Goal: Information Seeking & Learning: Check status

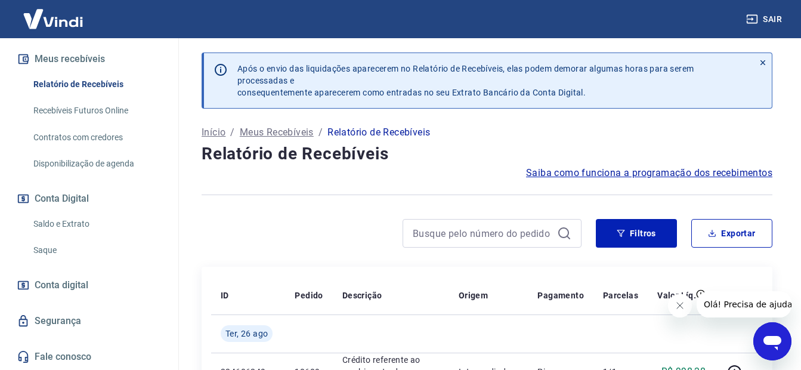
scroll to position [27, 0]
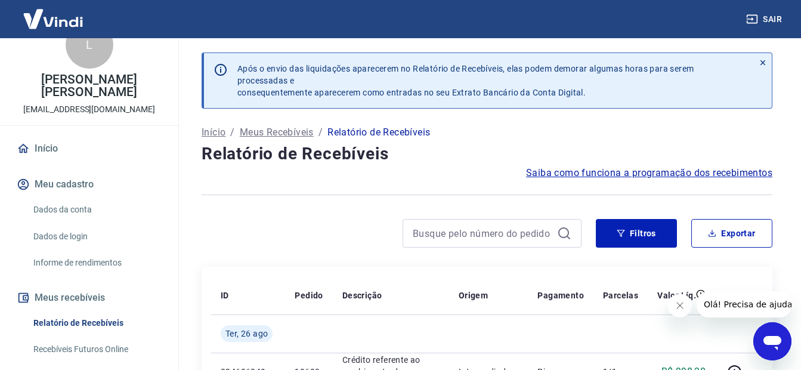
click at [70, 345] on link "Recebíveis Futuros Online" at bounding box center [96, 349] width 135 height 24
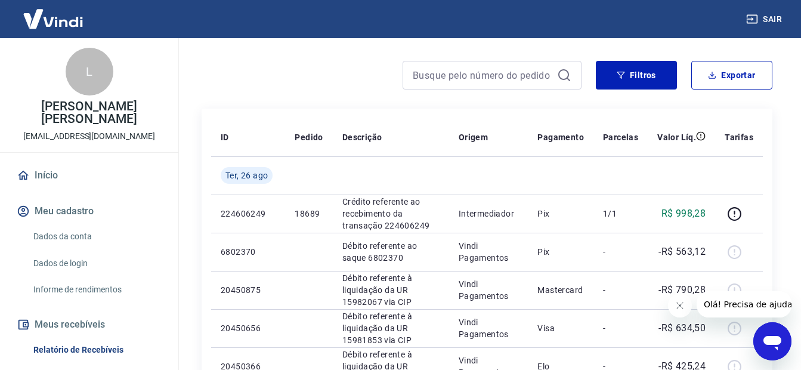
scroll to position [119, 0]
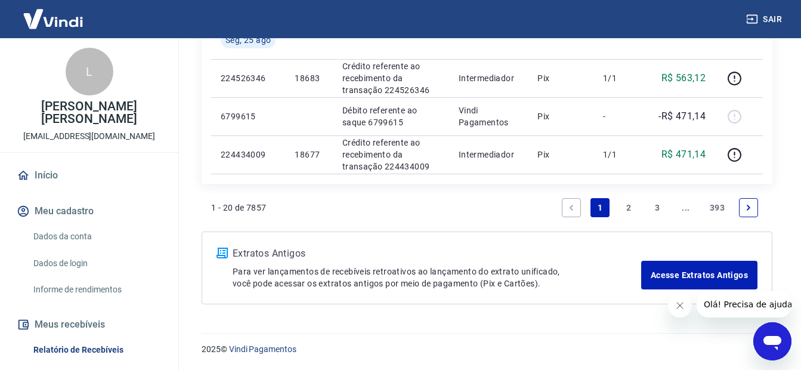
click at [741, 211] on link "Next page" at bounding box center [748, 207] width 19 height 19
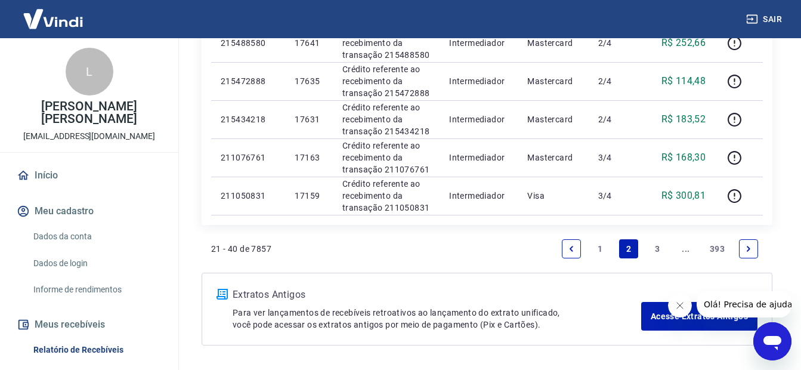
scroll to position [943, 0]
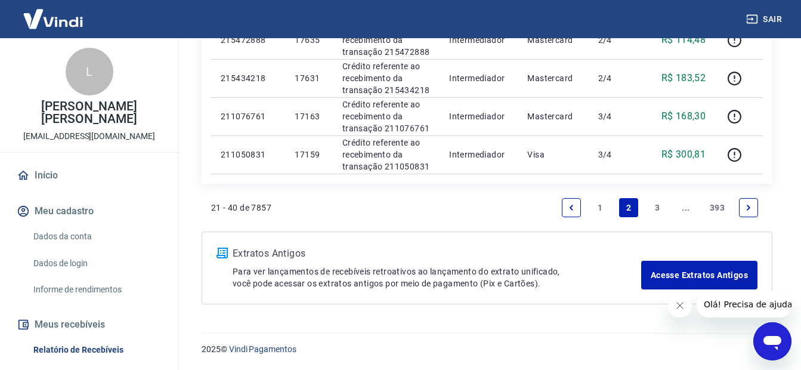
click at [750, 205] on icon "Next page" at bounding box center [748, 207] width 8 height 8
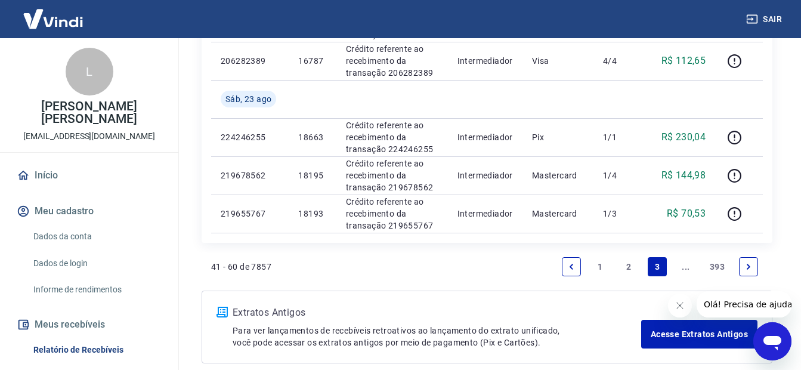
scroll to position [1019, 0]
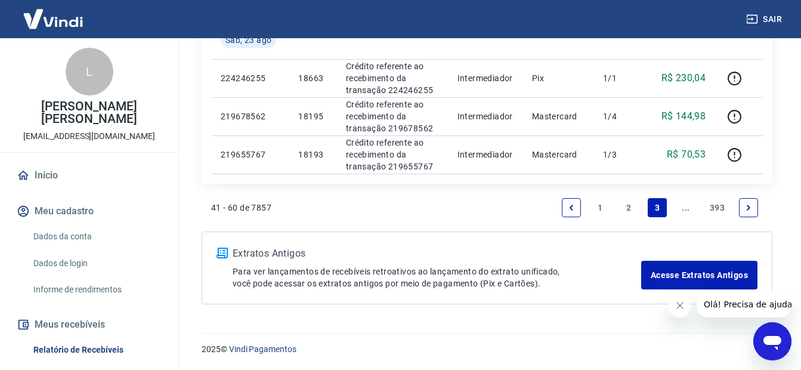
click at [745, 206] on icon "Next page" at bounding box center [748, 207] width 8 height 8
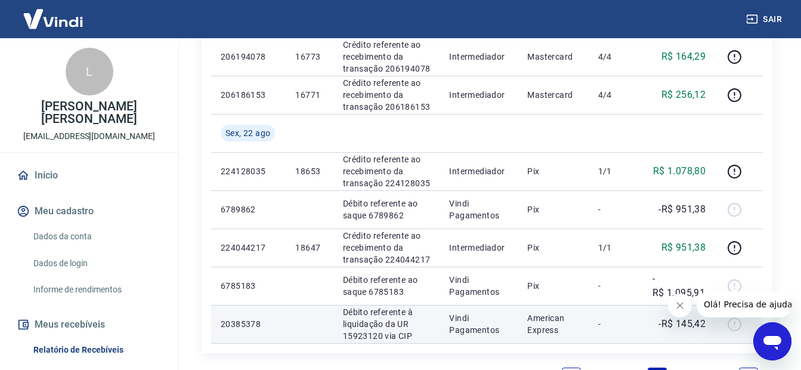
scroll to position [981, 0]
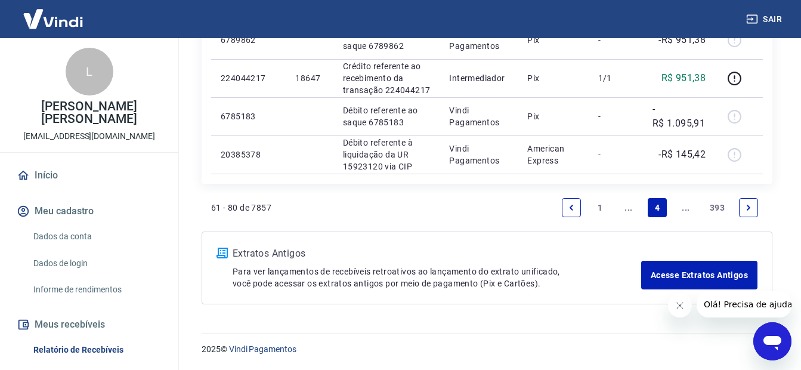
click at [753, 205] on link "Next page" at bounding box center [748, 207] width 19 height 19
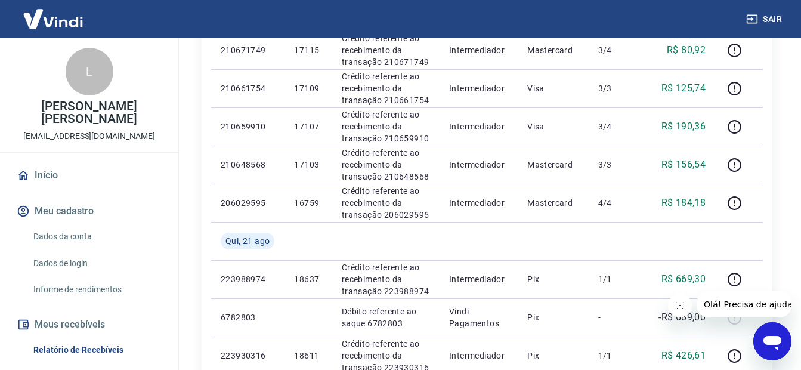
scroll to position [682, 0]
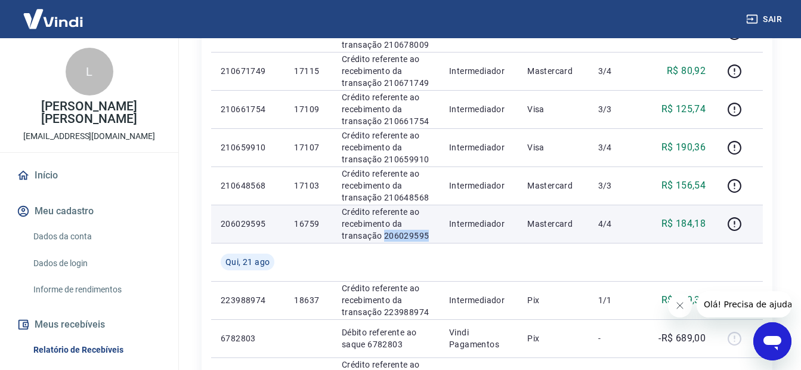
drag, startPoint x: 432, startPoint y: 237, endPoint x: 383, endPoint y: 234, distance: 49.6
click at [383, 234] on td "Crédito referente ao recebimento da transação 206029595" at bounding box center [385, 224] width 107 height 38
drag, startPoint x: 383, startPoint y: 234, endPoint x: 391, endPoint y: 233, distance: 8.4
copy p "206029595"
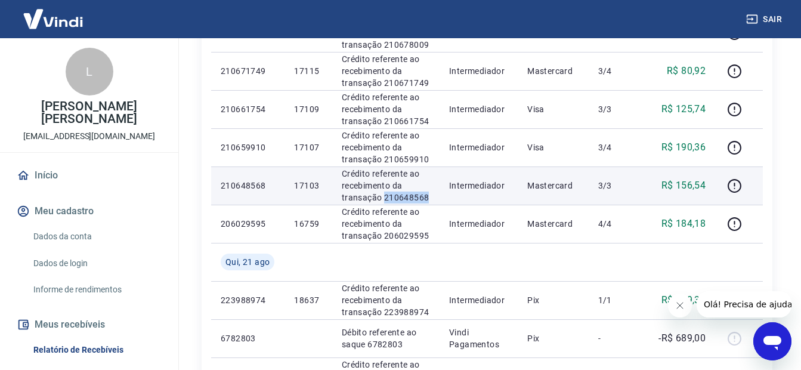
drag, startPoint x: 434, startPoint y: 198, endPoint x: 382, endPoint y: 200, distance: 51.9
click at [382, 200] on td "Crédito referente ao recebimento da transação 210648568" at bounding box center [385, 185] width 107 height 38
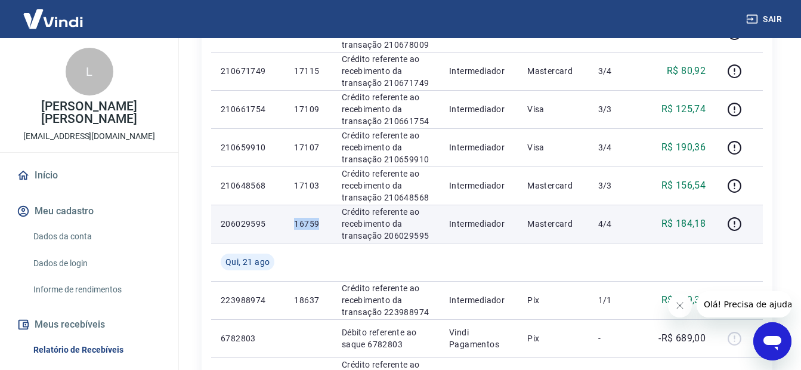
drag, startPoint x: 385, startPoint y: 200, endPoint x: 293, endPoint y: 221, distance: 94.3
click at [293, 221] on td "16759" at bounding box center [308, 224] width 47 height 38
copy p "16759"
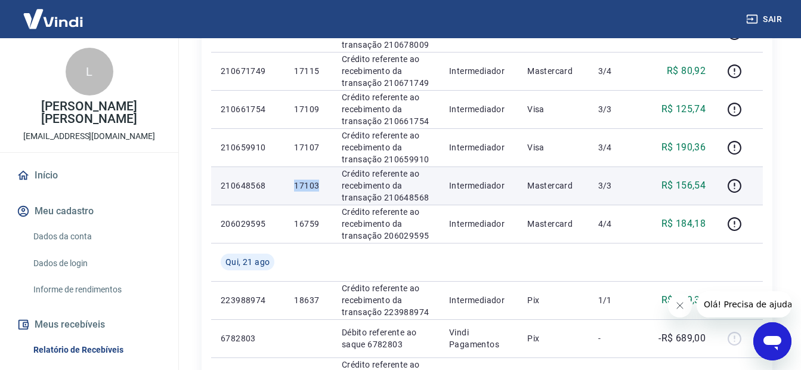
drag, startPoint x: 325, startPoint y: 185, endPoint x: 292, endPoint y: 184, distance: 33.4
click at [287, 184] on td "17103" at bounding box center [308, 185] width 47 height 38
drag, startPoint x: 292, startPoint y: 184, endPoint x: 305, endPoint y: 184, distance: 13.7
copy p "17103"
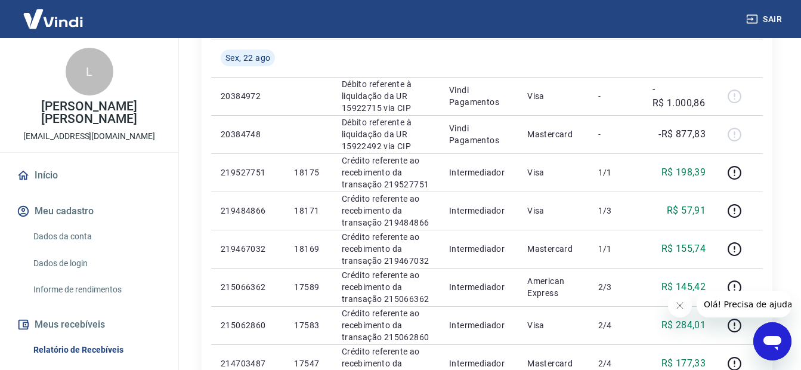
scroll to position [86, 0]
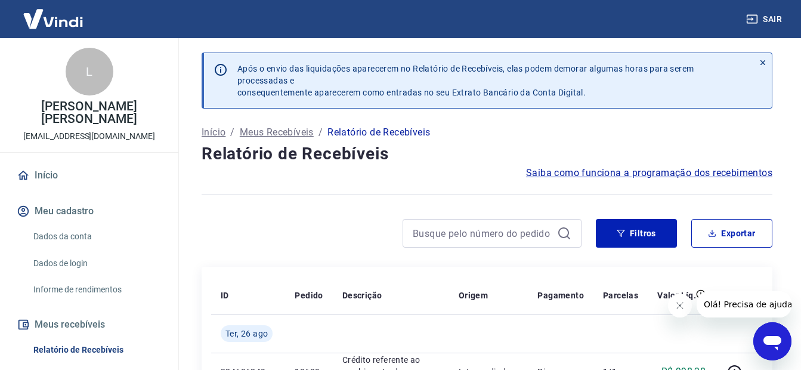
click at [761, 16] on button "Sair" at bounding box center [765, 19] width 43 height 22
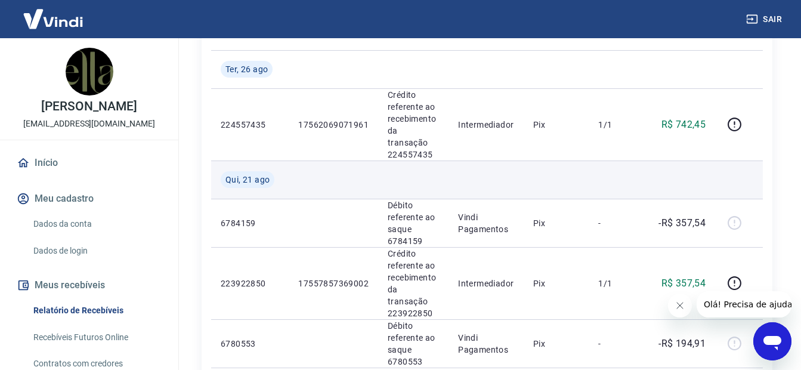
scroll to position [239, 0]
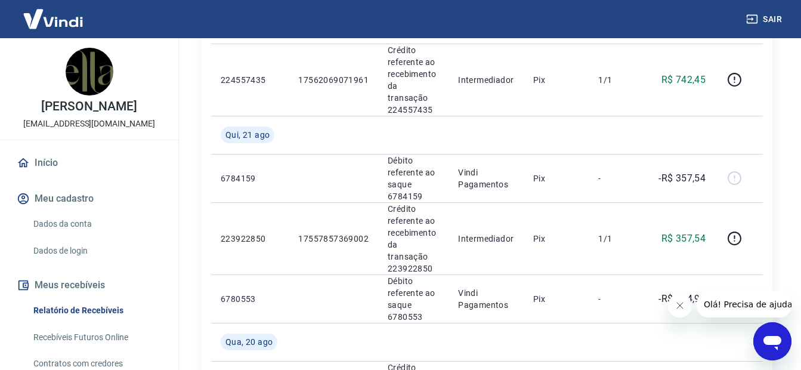
click at [87, 340] on link "Recebíveis Futuros Online" at bounding box center [96, 337] width 135 height 24
